Goal: Task Accomplishment & Management: Complete application form

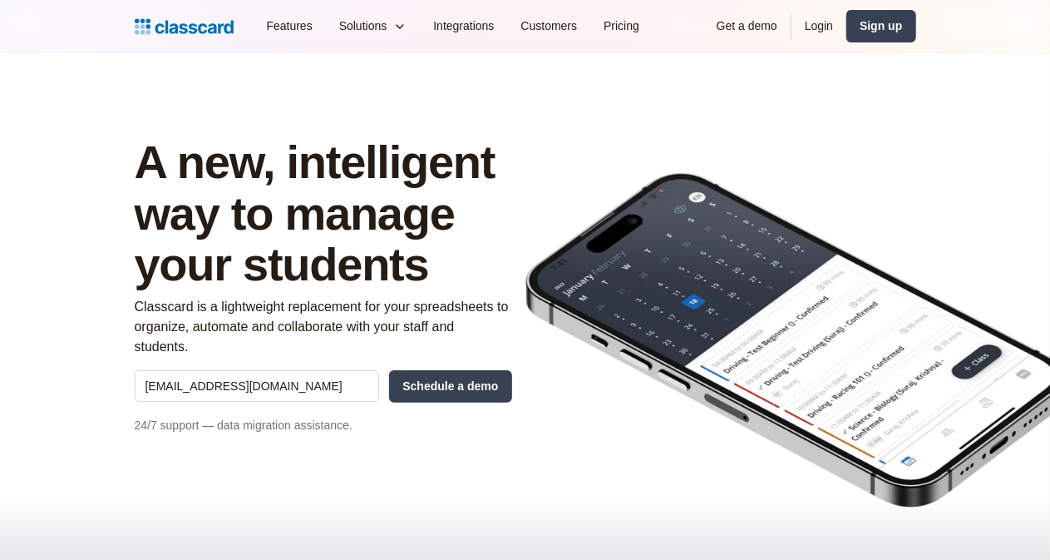
type input "[EMAIL_ADDRESS][DOMAIN_NAME]"
click at [396, 383] on div "A new, intelligent way to manage your students Classcard is a lightweight repla…" at bounding box center [323, 292] width 377 height 312
click at [404, 373] on input "Schedule a demo" at bounding box center [450, 386] width 122 height 32
type input "Hang in there..."
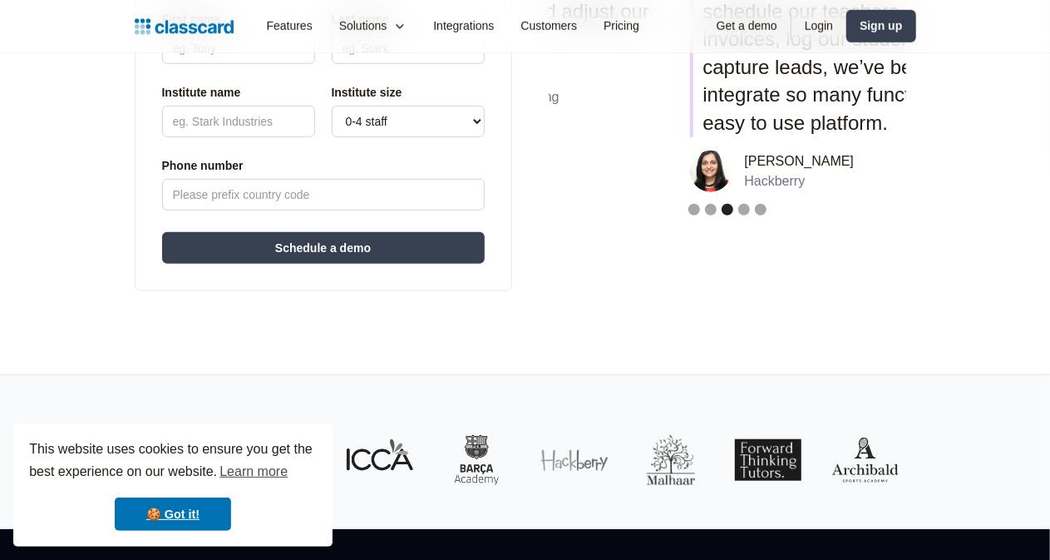
scroll to position [619, 0]
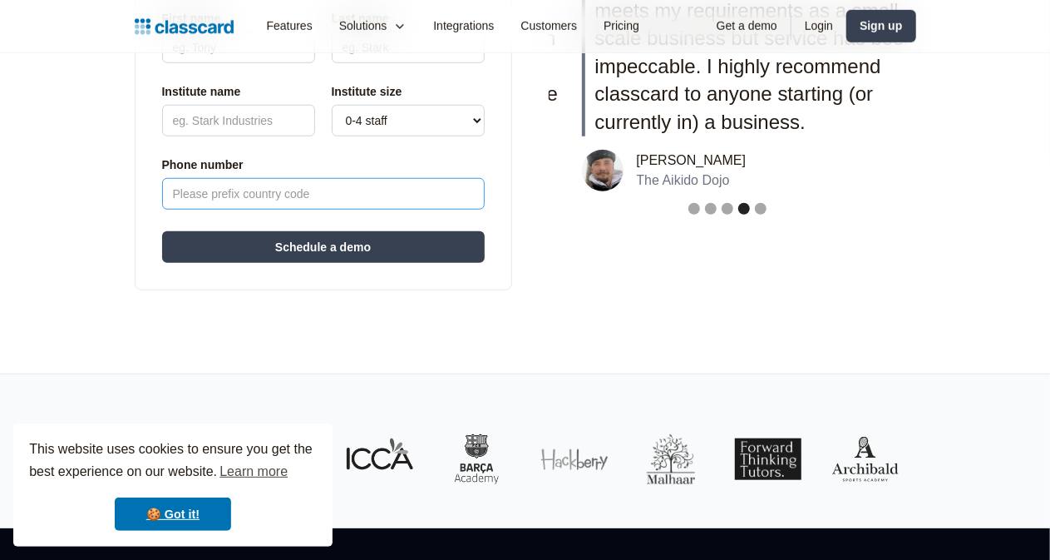
click at [178, 194] on input "Phone number" at bounding box center [323, 194] width 323 height 32
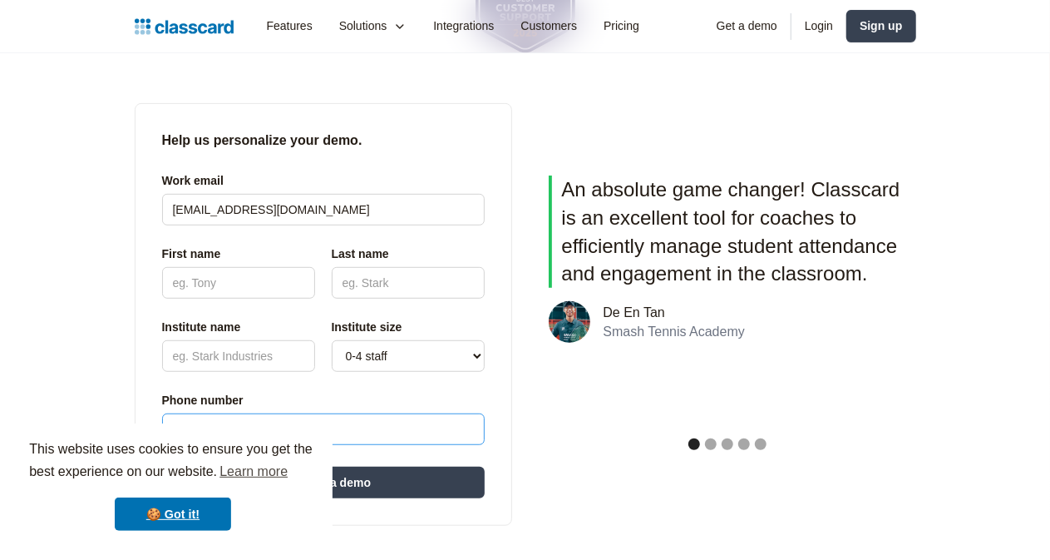
scroll to position [383, 0]
type input "0507090991"
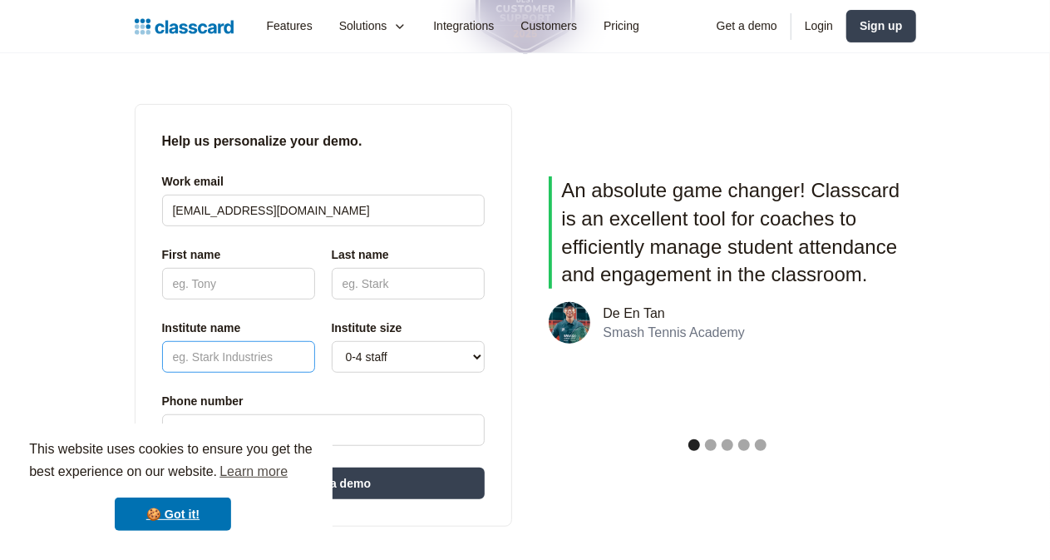
click at [162, 362] on input "Institute name" at bounding box center [238, 357] width 153 height 32
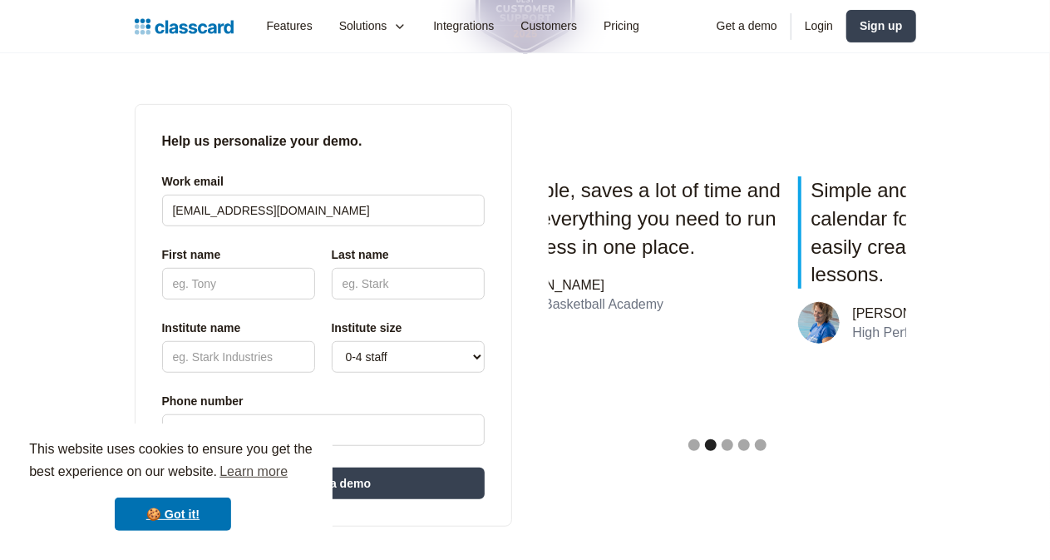
click at [162, 309] on div "Work email [EMAIL_ADDRESS][DOMAIN_NAME] First name Last name Institute name Pho…" at bounding box center [323, 309] width 323 height 289
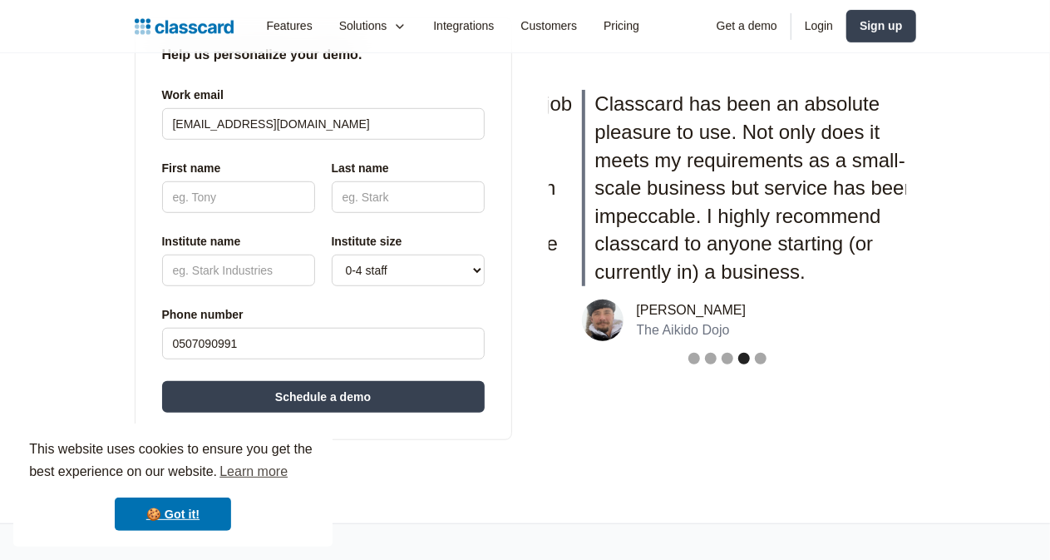
scroll to position [456, 0]
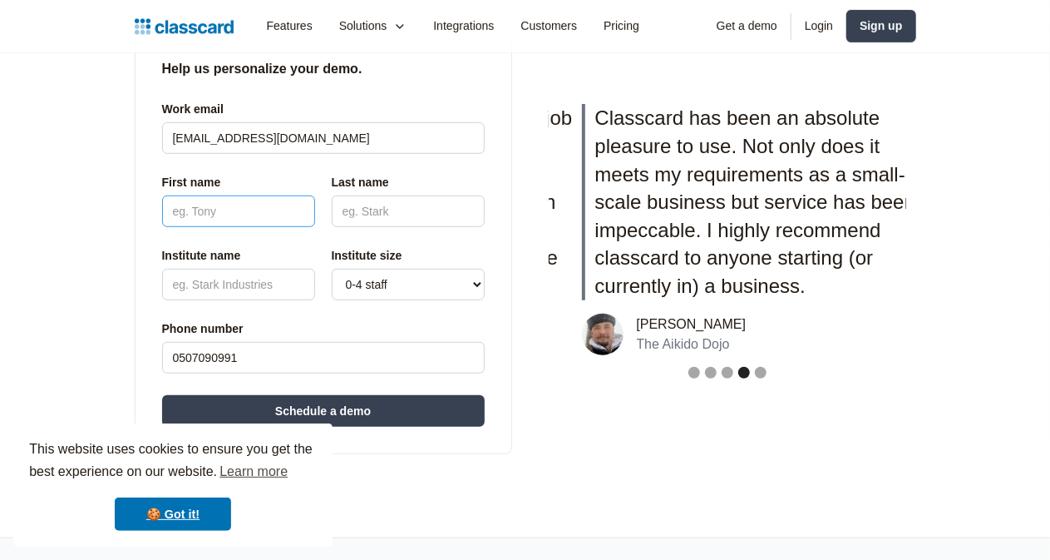
click at [162, 206] on input "First name" at bounding box center [238, 211] width 153 height 32
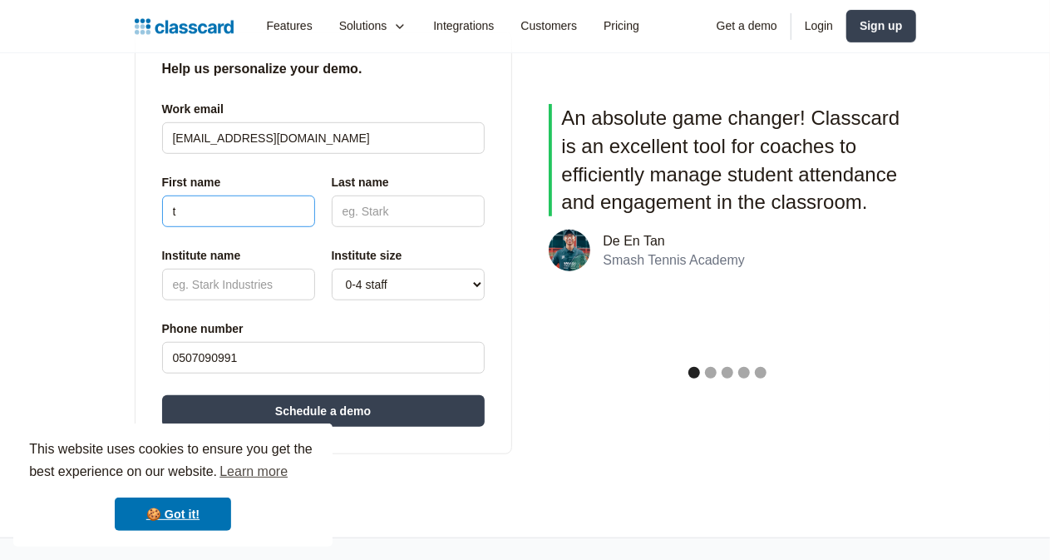
type input "t"
click at [333, 205] on input "Last name" at bounding box center [408, 211] width 153 height 32
type input "or"
click at [169, 294] on input "Institute name" at bounding box center [238, 285] width 153 height 32
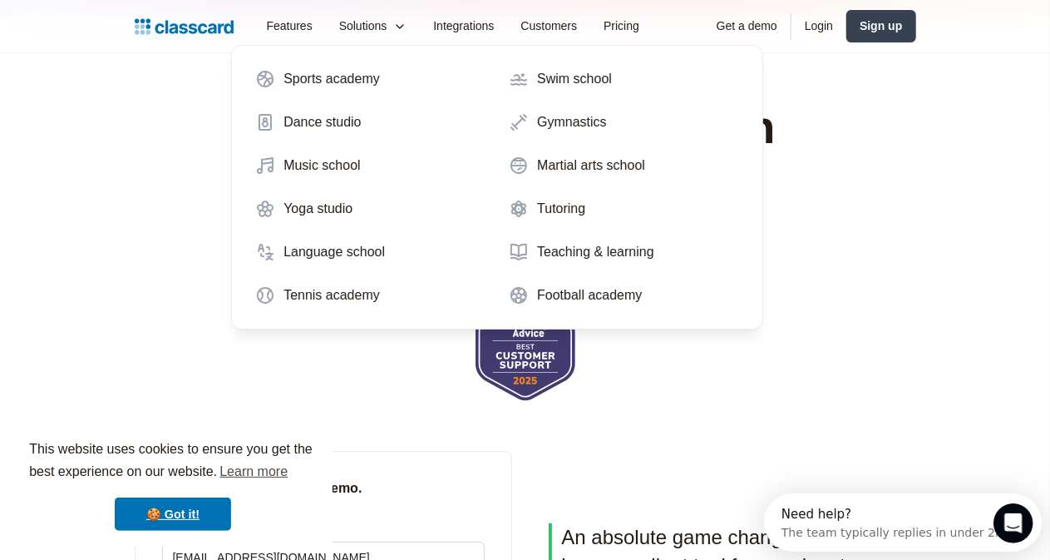
scroll to position [0, 0]
type input "student trackert"
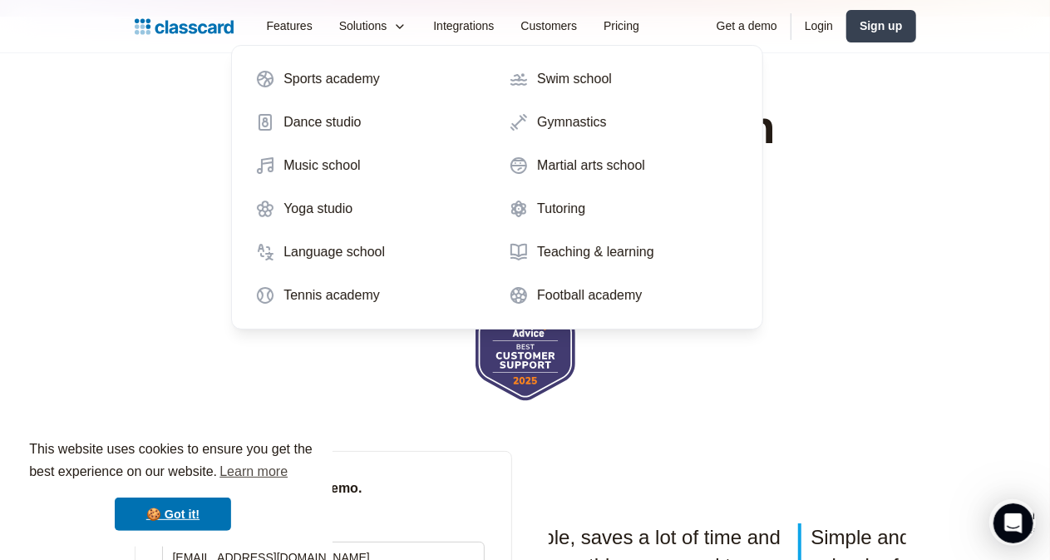
click at [502, 318] on nav "Sports academy Swim school Dance studio Gymnastics Music school Martial arts sc…" at bounding box center [497, 187] width 532 height 284
click at [534, 318] on nav "Sports academy Swim school Dance studio Gymnastics Music school Martial arts sc…" at bounding box center [497, 187] width 532 height 284
click at [542, 375] on img at bounding box center [526, 348] width 100 height 106
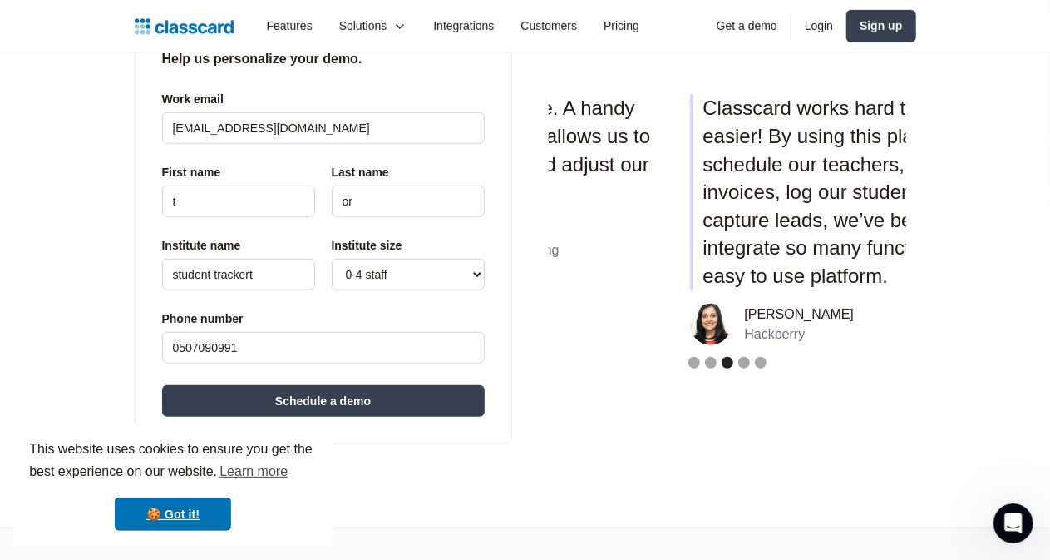
scroll to position [506, 0]
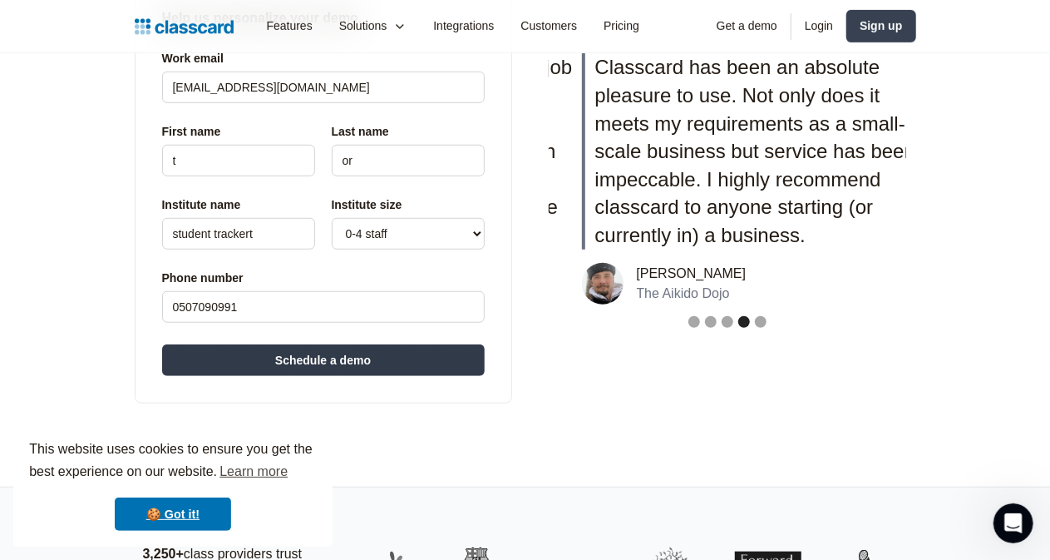
click at [386, 357] on input "Schedule a demo" at bounding box center [323, 360] width 323 height 32
type input "Hang in there..."
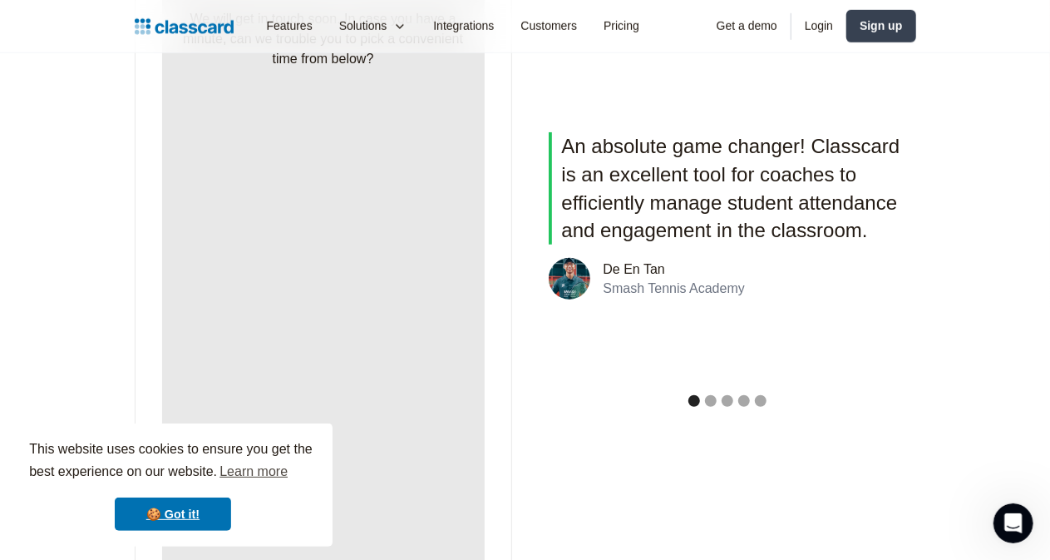
scroll to position [382, 0]
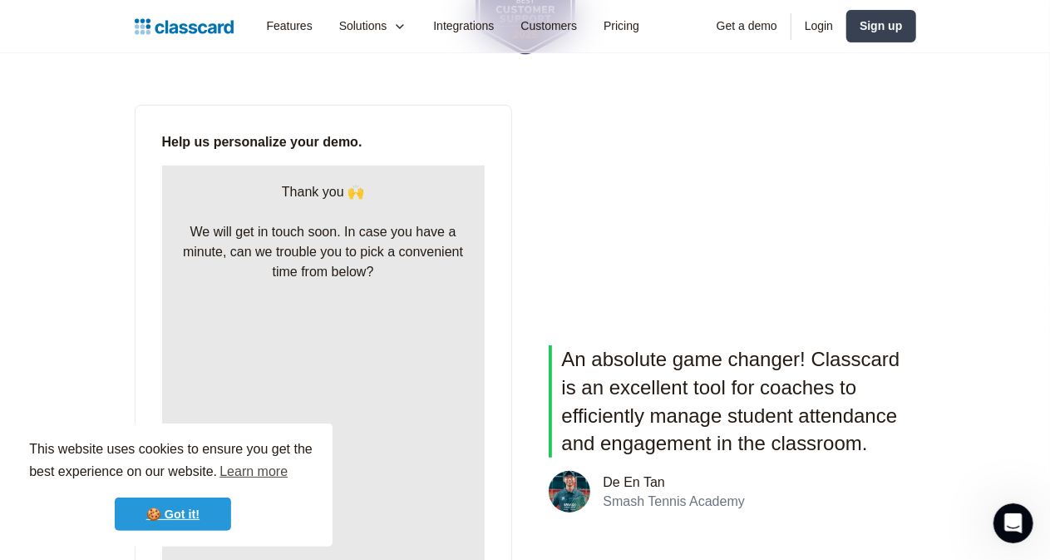
click at [170, 520] on link "🍪 Got it!" at bounding box center [173, 513] width 116 height 33
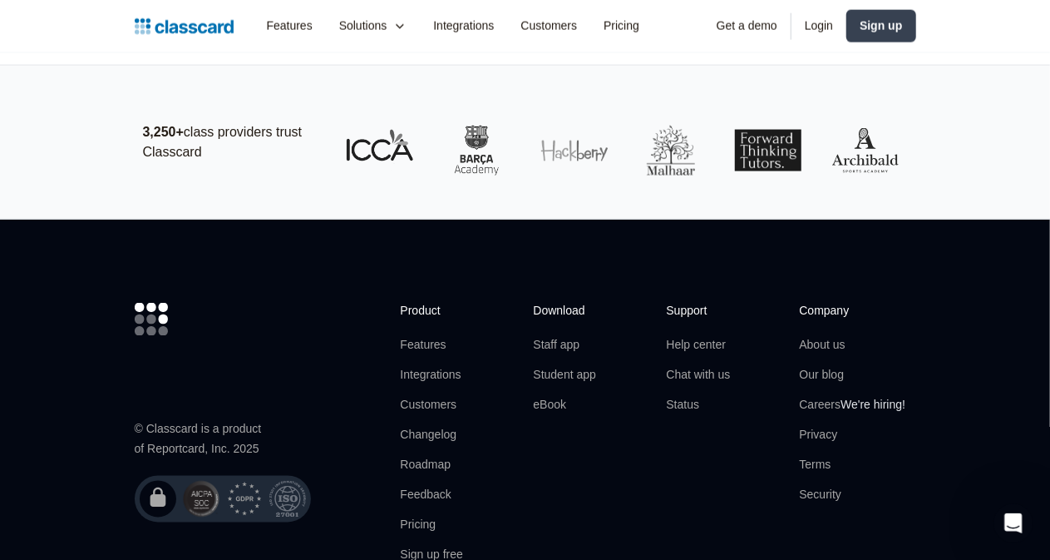
scroll to position [1271, 0]
